Goal: Transaction & Acquisition: Subscribe to service/newsletter

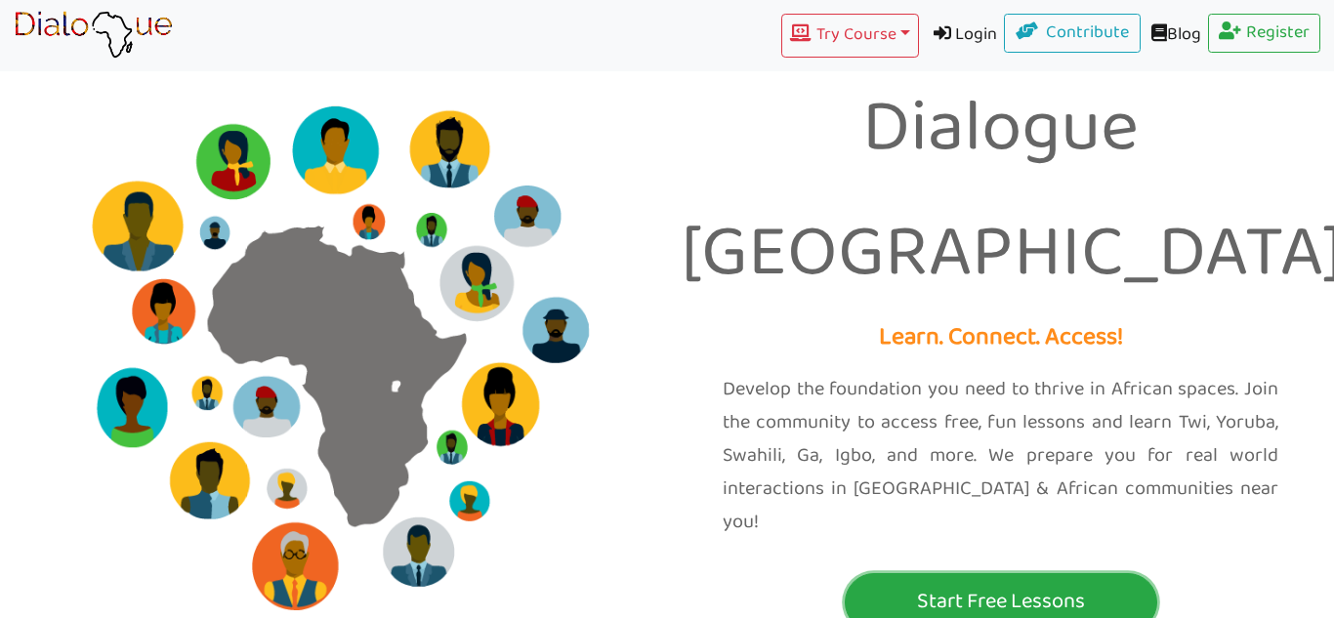
click at [1058, 584] on p "Start Free Lessons" at bounding box center [1001, 602] width 303 height 36
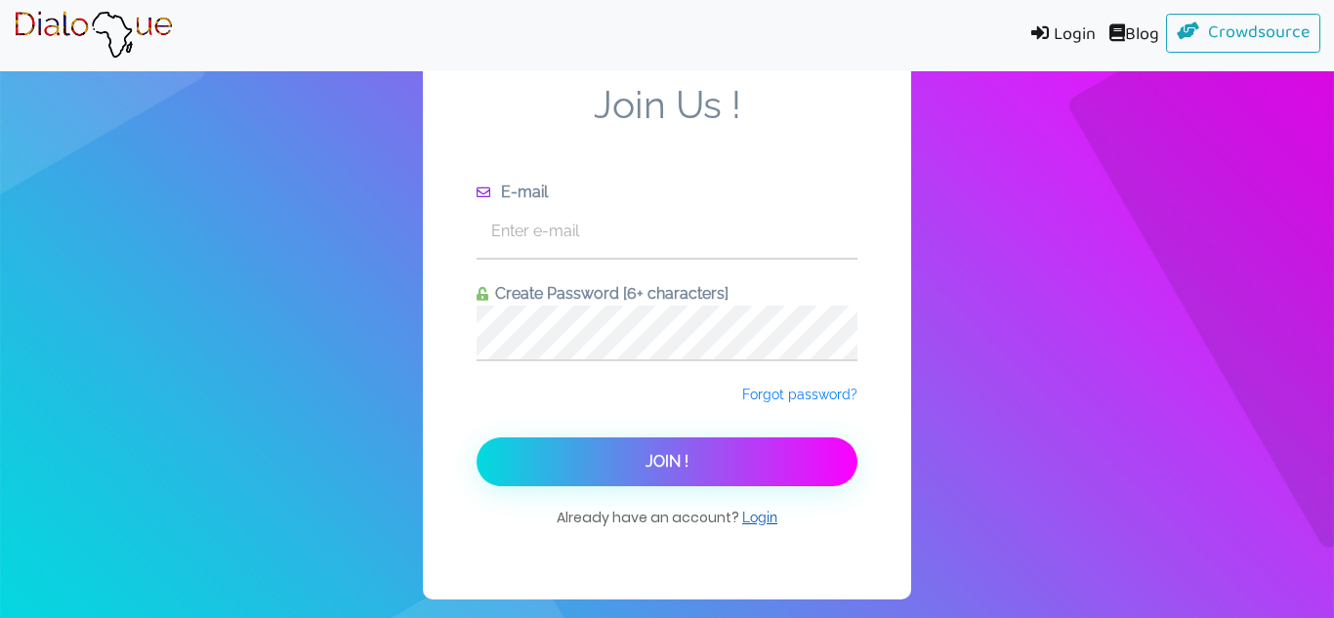
click at [764, 525] on link "Login" at bounding box center [759, 518] width 35 height 20
click at [651, 263] on form "Join Us ! E-mail Create Password [6+ characters] Forgot password? Join !" at bounding box center [667, 284] width 381 height 404
click at [624, 221] on input "text" at bounding box center [667, 231] width 381 height 54
type input "zos"
click at [1110, 36] on span at bounding box center [1118, 32] width 16 height 18
